Goal: Information Seeking & Learning: Find contact information

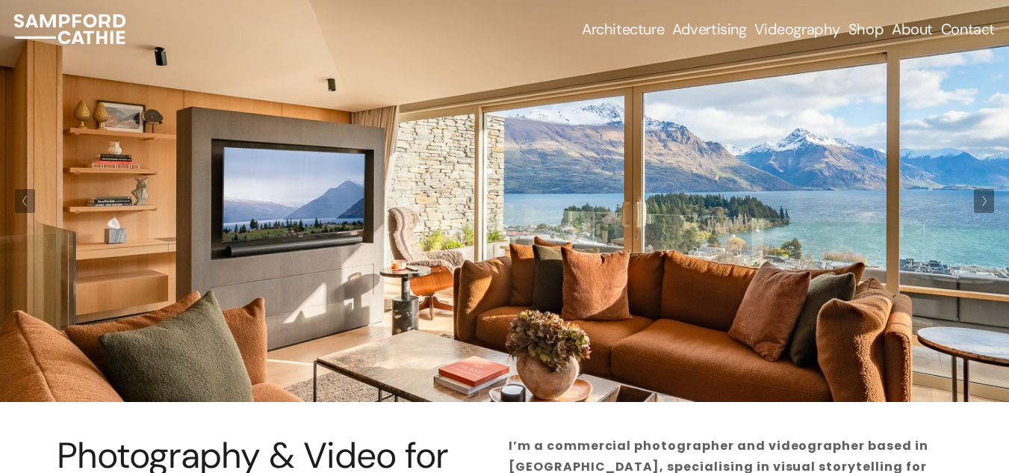
click at [951, 31] on link "Contact" at bounding box center [968, 29] width 54 height 21
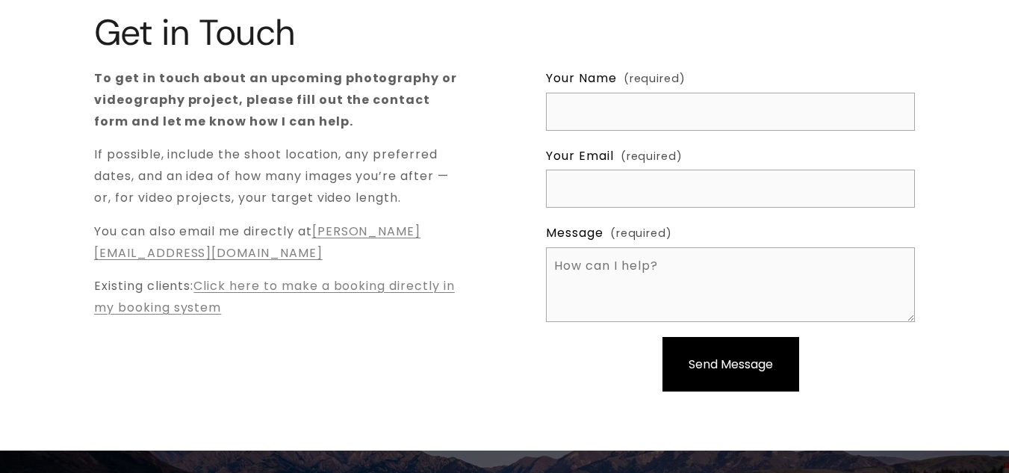
scroll to position [149, 0]
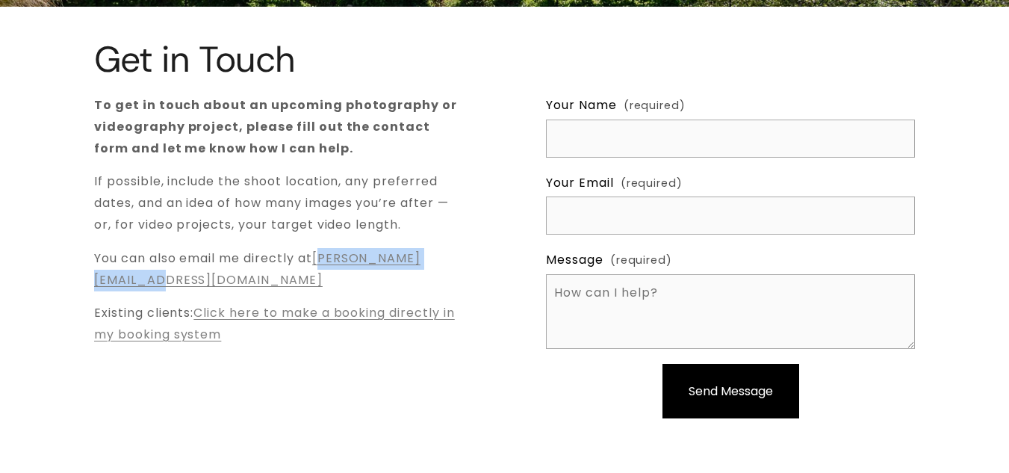
copy link "[EMAIL_ADDRESS][DOMAIN_NAME]"
copy link "[PERSON_NAME][EMAIL_ADDRESS][DOMAIN_NAME]"
drag, startPoint x: 296, startPoint y: 285, endPoint x: 94, endPoint y: 281, distance: 201.7
click at [94, 281] on p "You can also email me directly at [PERSON_NAME][EMAIL_ADDRESS][DOMAIN_NAME]" at bounding box center [278, 269] width 369 height 43
